Goal: Check status: Check status

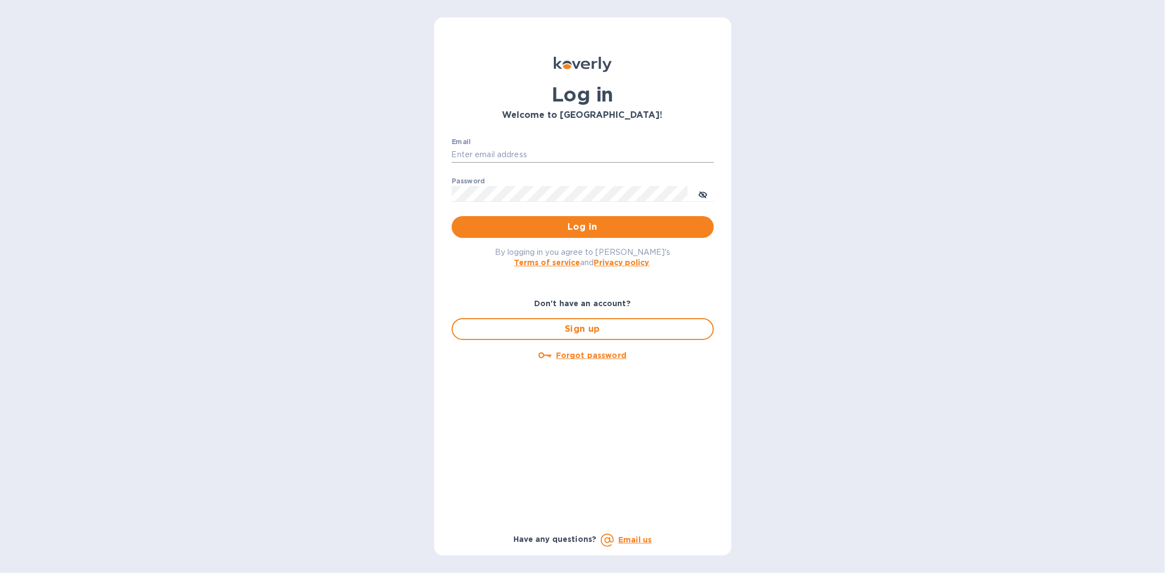
click at [505, 154] on input "Email" at bounding box center [583, 155] width 262 height 16
type input "kyle@seasalt.com"
click at [452, 216] on button "Log in" at bounding box center [583, 227] width 262 height 22
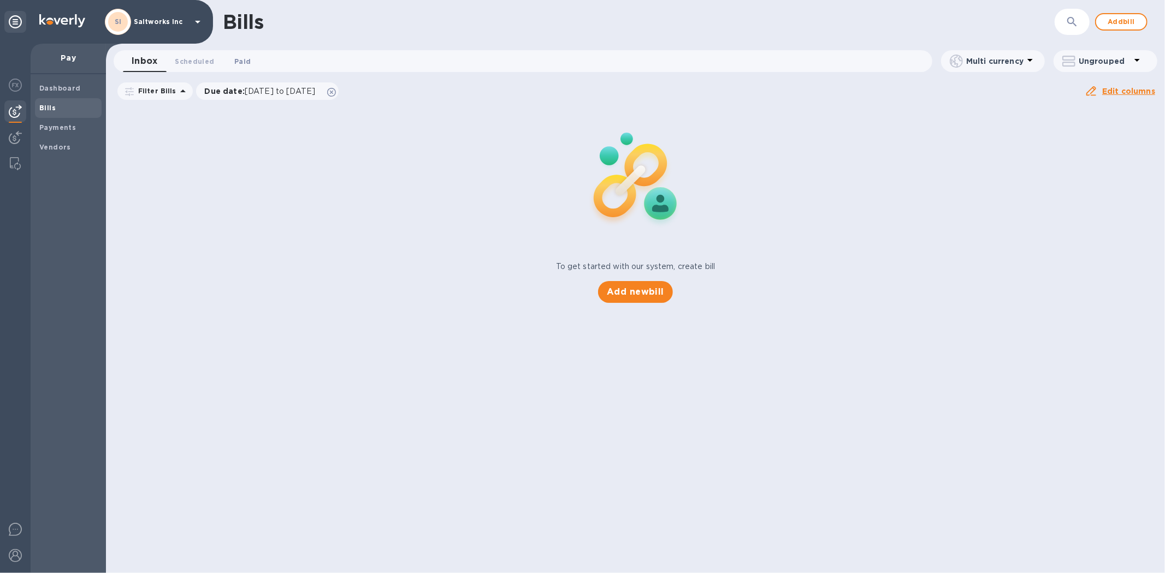
click at [242, 59] on span "Paid 0" at bounding box center [242, 61] width 16 height 11
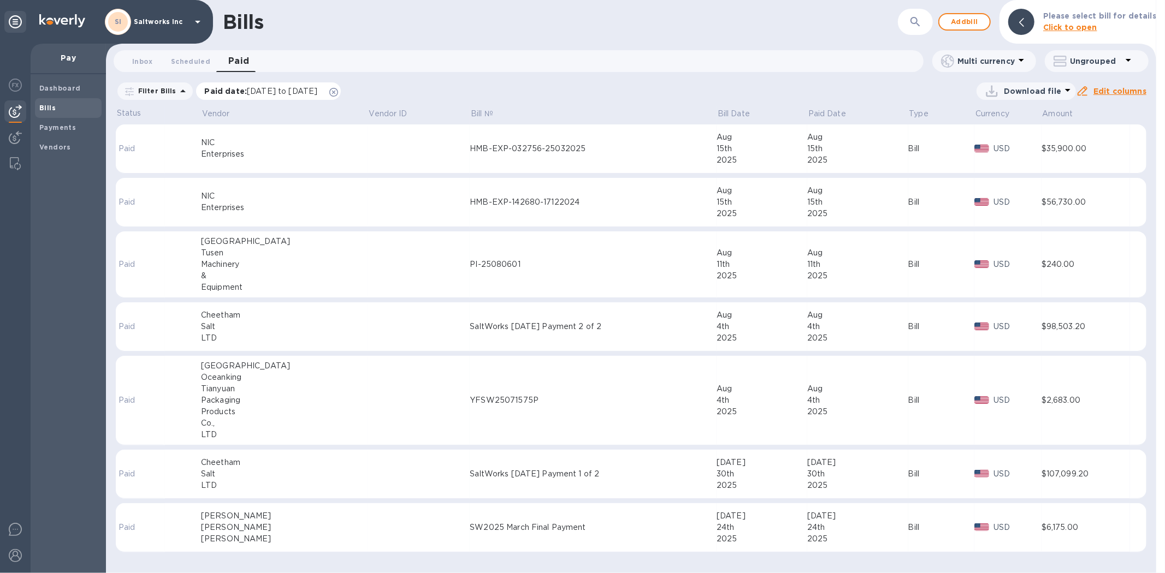
click at [305, 91] on span "[DATE] to [DATE]" at bounding box center [282, 91] width 70 height 9
click at [227, 144] on input "[DATE]" at bounding box center [243, 147] width 88 height 16
click at [304, 143] on icon "button" at bounding box center [304, 144] width 13 height 13
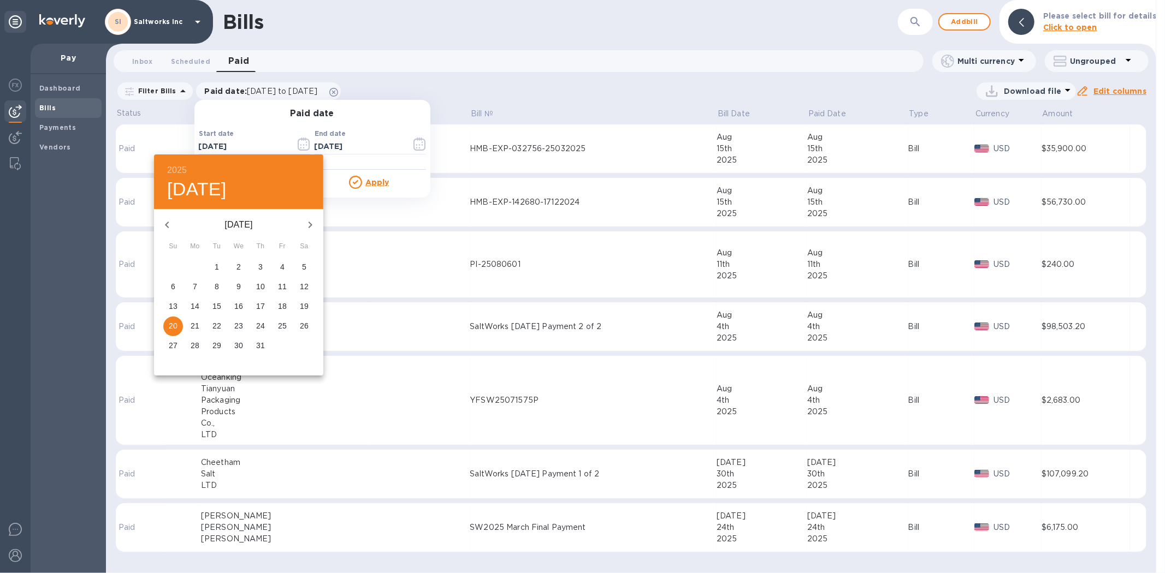
click at [171, 225] on icon "button" at bounding box center [167, 224] width 13 height 13
click at [171, 268] on p "1" at bounding box center [173, 267] width 4 height 11
type input "[DATE]"
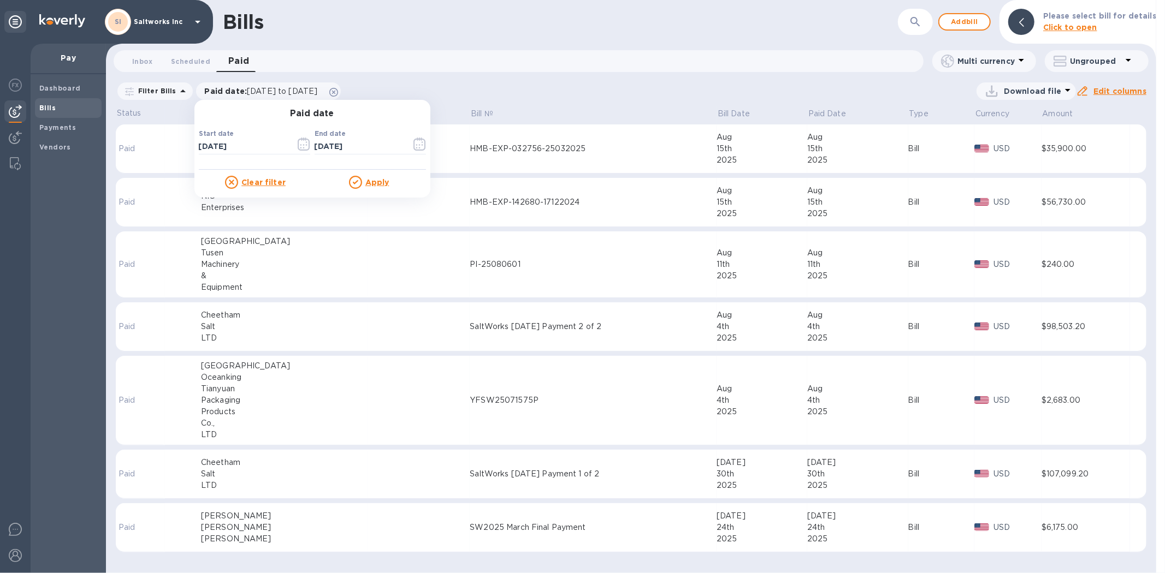
click at [365, 179] on u "Apply" at bounding box center [377, 182] width 24 height 9
